Goal: Book appointment/travel/reservation

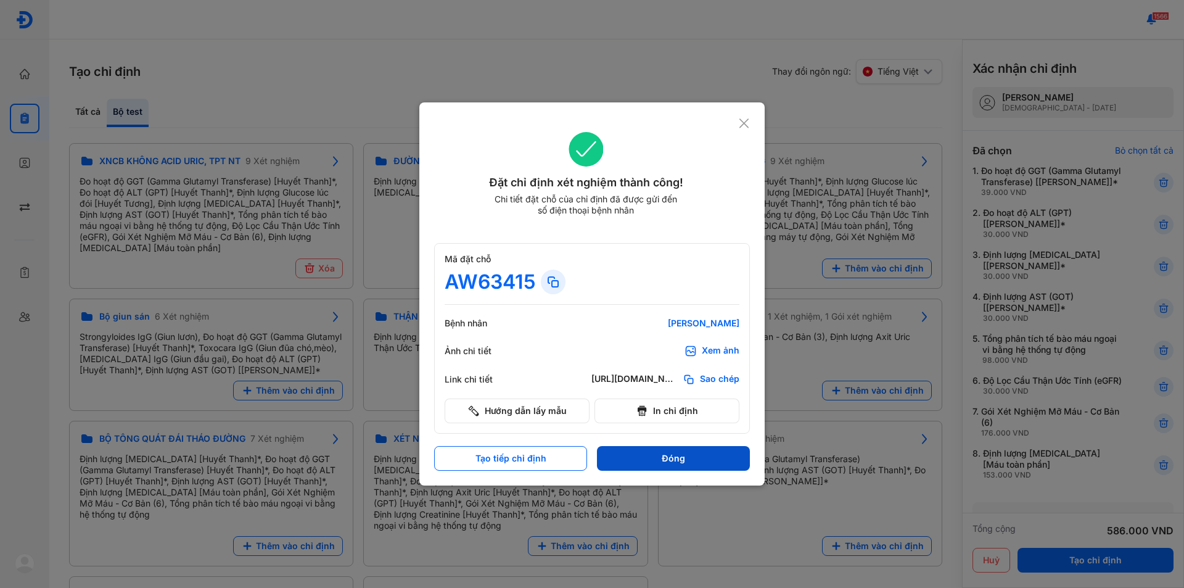
click at [612, 455] on button "Đóng" at bounding box center [673, 458] width 153 height 25
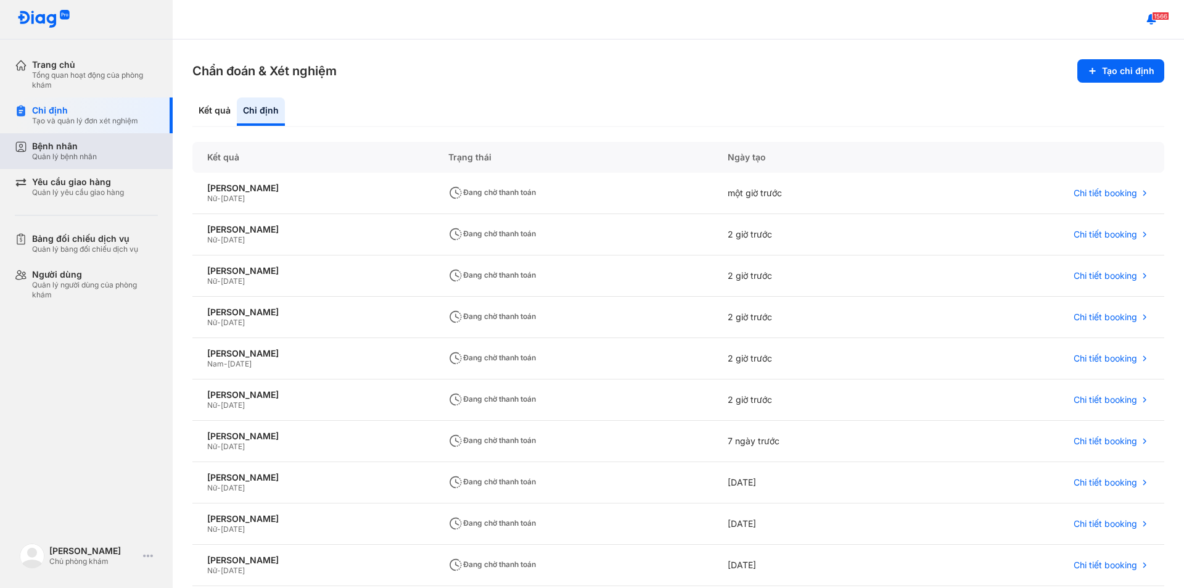
click at [49, 165] on div "Bệnh nhân Quản lý bệnh nhân" at bounding box center [94, 151] width 158 height 36
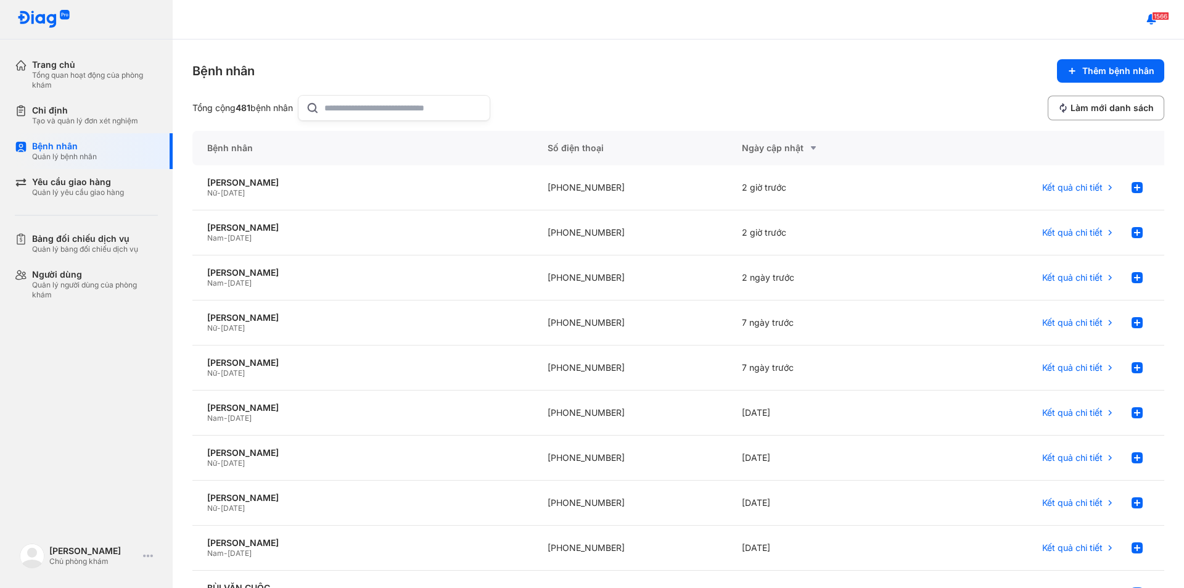
click at [349, 113] on input "text" at bounding box center [403, 108] width 158 height 25
type input "****"
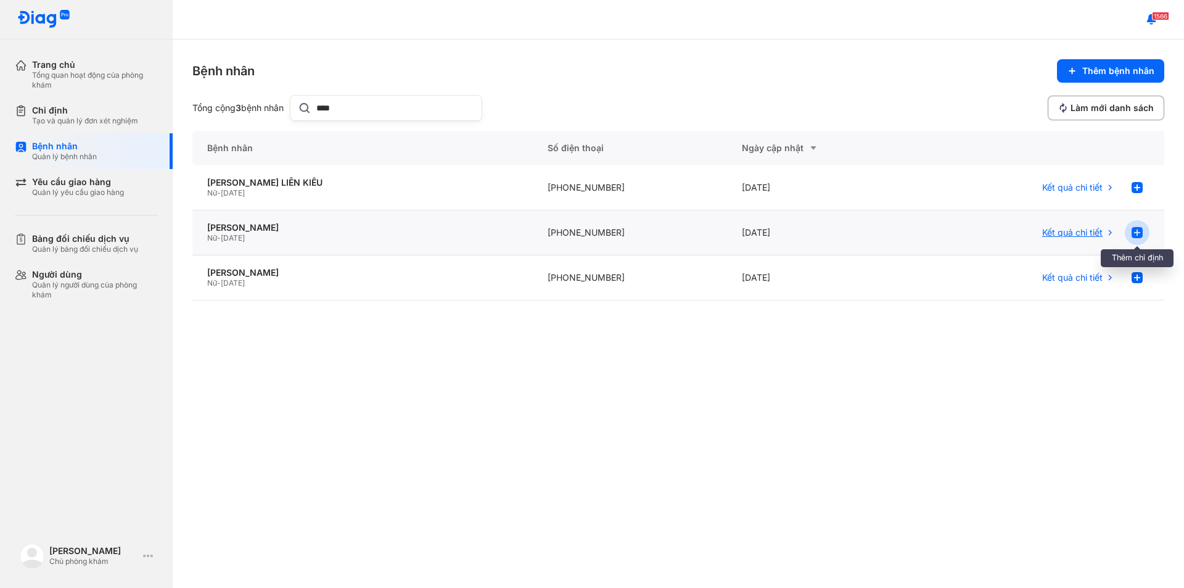
click at [1136, 232] on use at bounding box center [1136, 232] width 11 height 11
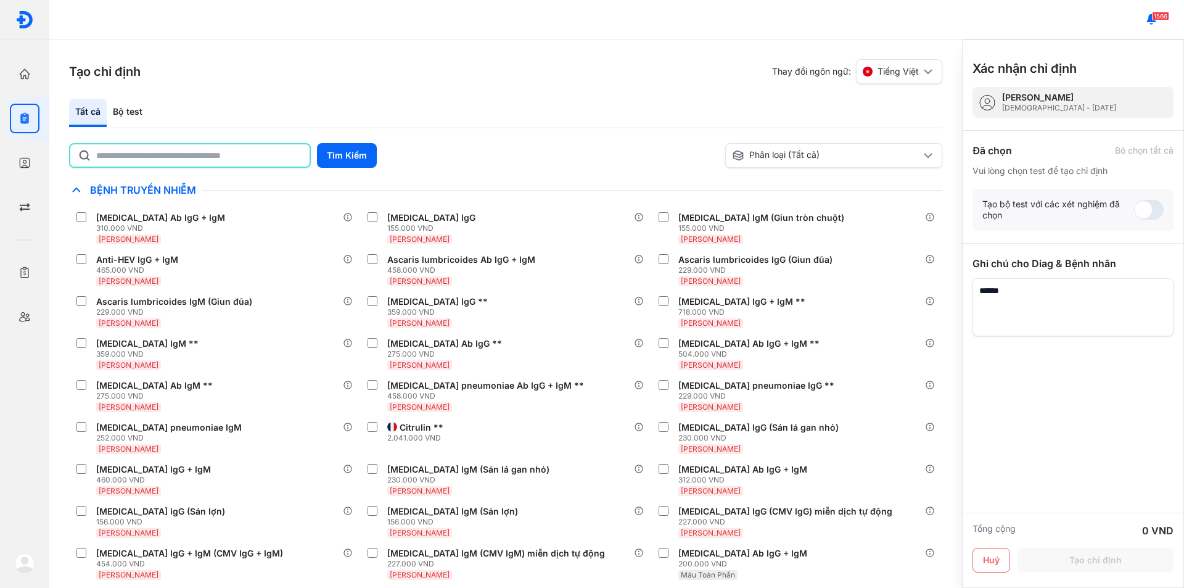
click at [222, 149] on input "text" at bounding box center [199, 155] width 206 height 22
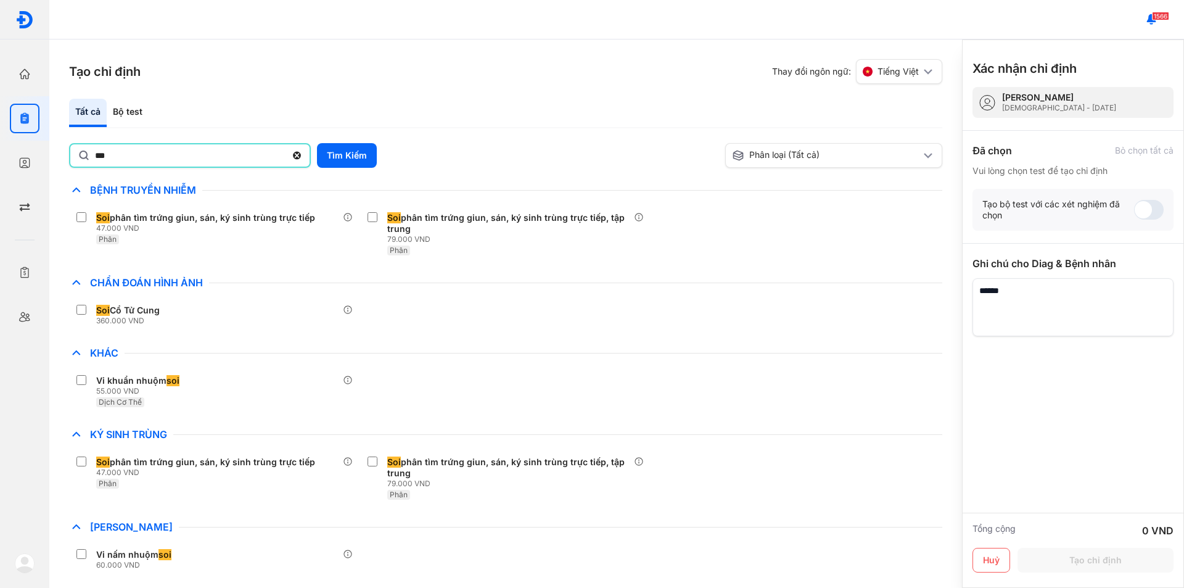
scroll to position [2, 0]
drag, startPoint x: 186, startPoint y: 160, endPoint x: 0, endPoint y: 246, distance: 204.4
click at [0, 246] on div "Trang chủ Tổng quan hoạt động của phòng khám Chỉ định Tạo và quản lý đơn xét ng…" at bounding box center [592, 294] width 1184 height 588
type input "*"
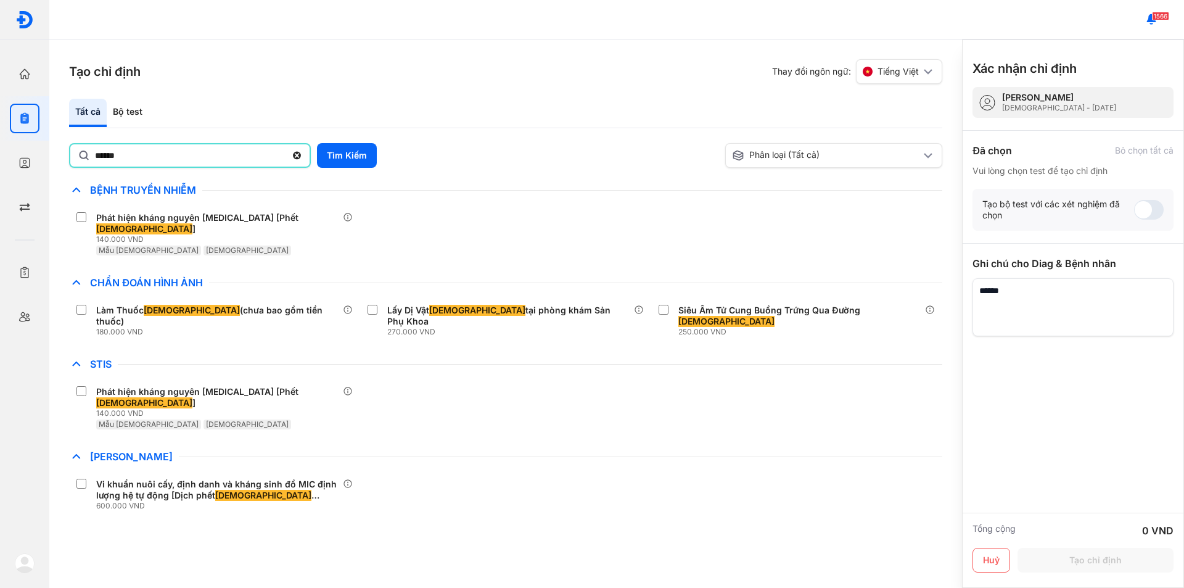
drag, startPoint x: 178, startPoint y: 153, endPoint x: 0, endPoint y: 248, distance: 201.6
click at [0, 248] on div "Trang chủ Tổng quan hoạt động của phòng khám Chỉ định Tạo và quản lý đơn xét ng…" at bounding box center [592, 294] width 1184 height 588
type input "***"
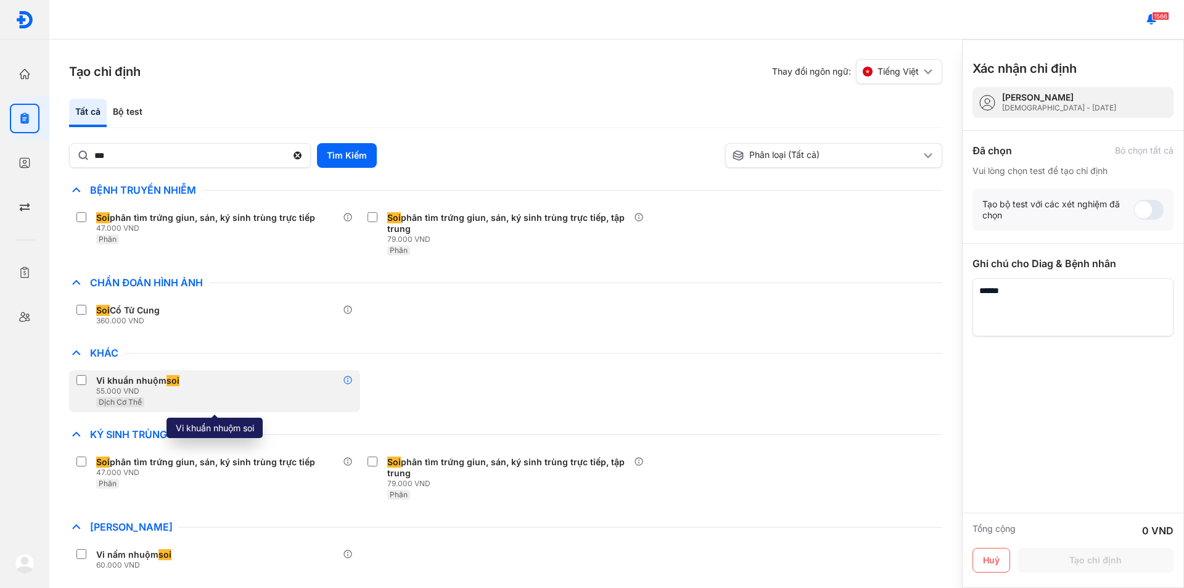
click at [350, 380] on icon at bounding box center [348, 380] width 10 height 10
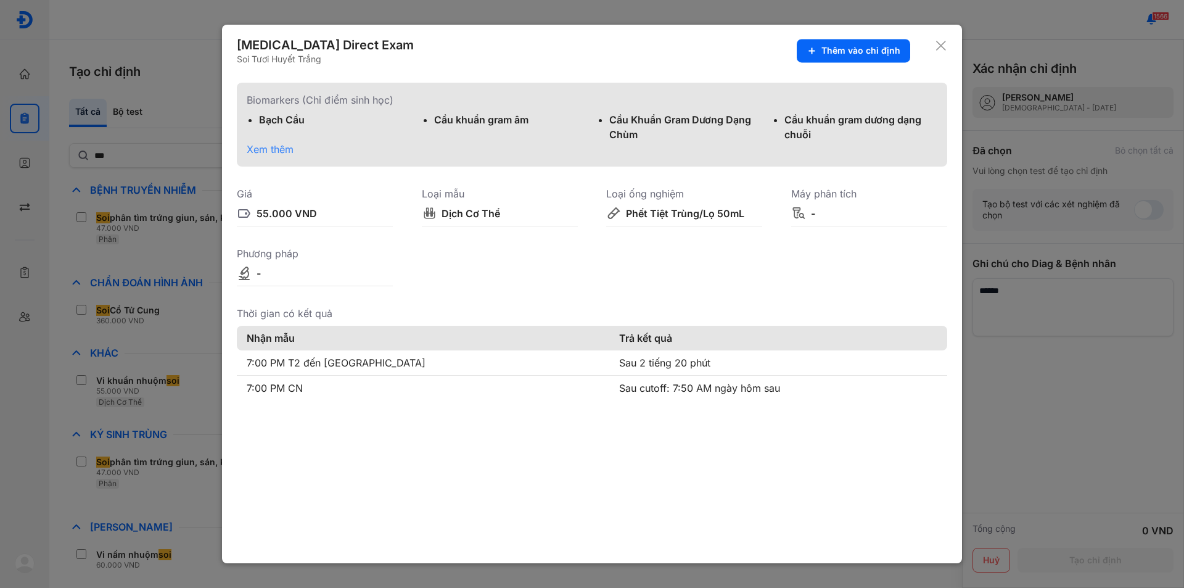
click at [271, 151] on span "Xem thêm" at bounding box center [270, 149] width 47 height 12
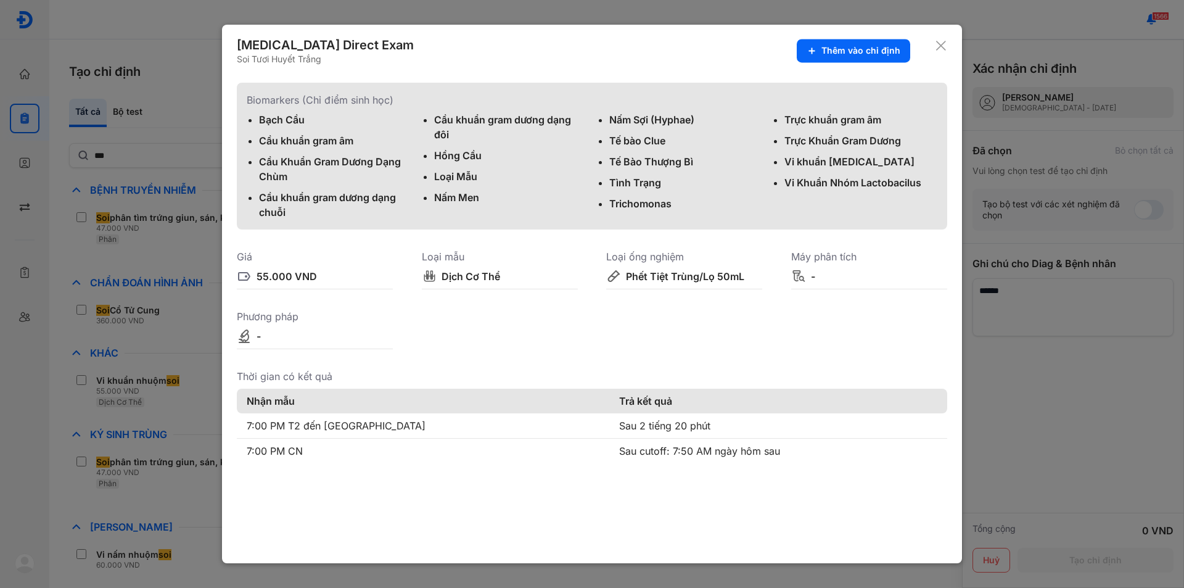
click at [939, 44] on use at bounding box center [941, 46] width 10 height 10
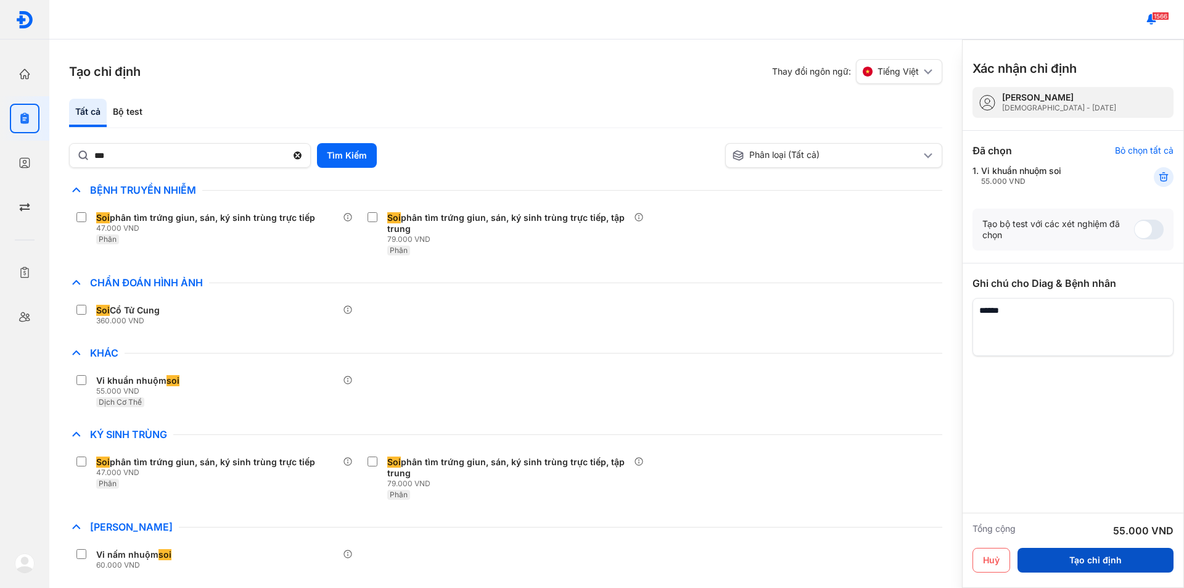
click at [1069, 565] on button "Tạo chỉ định" at bounding box center [1095, 559] width 156 height 25
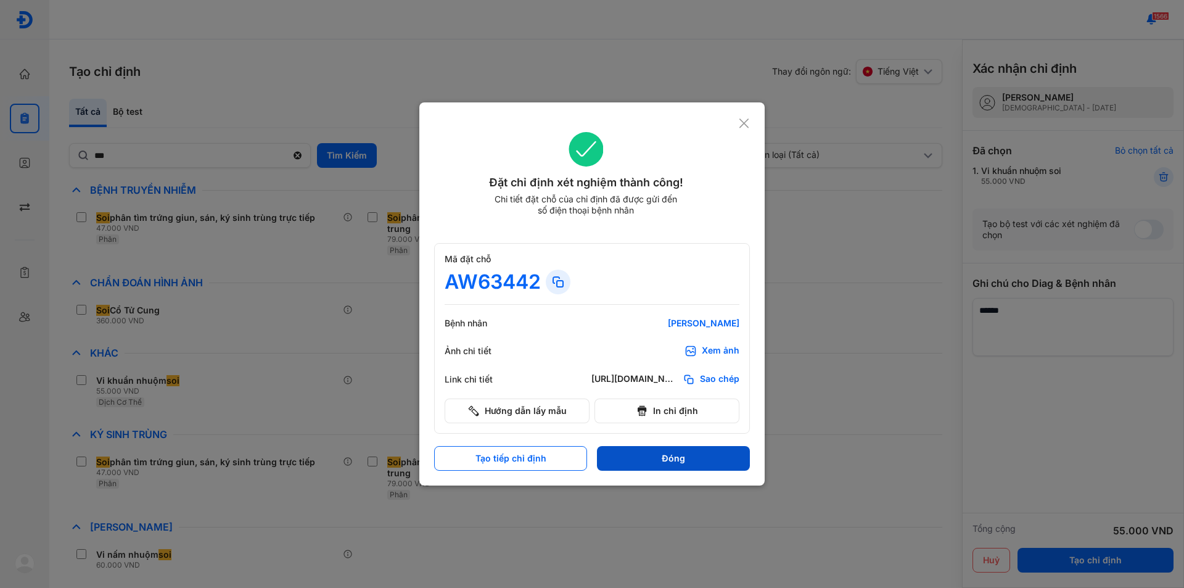
click at [659, 464] on button "Đóng" at bounding box center [673, 458] width 153 height 25
